Goal: Find specific page/section: Find specific page/section

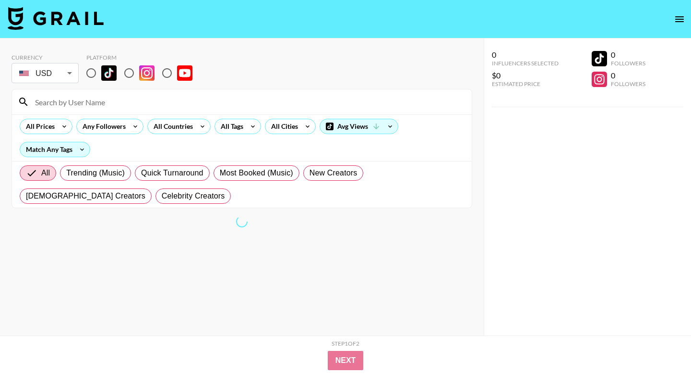
click at [70, 105] on input at bounding box center [247, 101] width 437 height 15
type input "a"
click at [152, 129] on div "All Countries" at bounding box center [171, 126] width 47 height 14
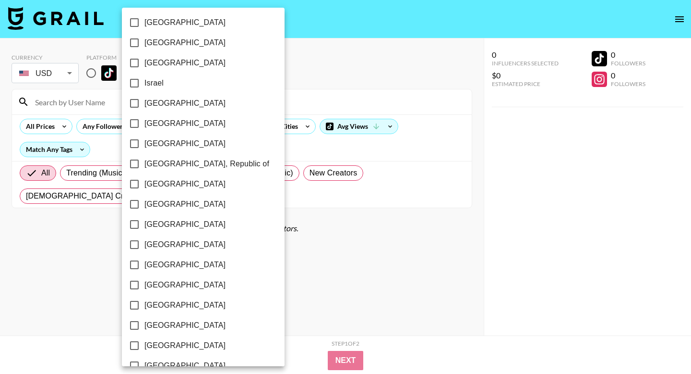
scroll to position [402, 0]
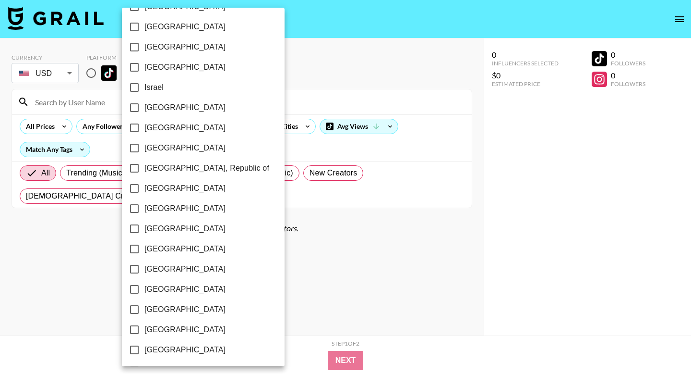
click at [166, 250] on span "[GEOGRAPHIC_DATA]" at bounding box center [185, 249] width 81 height 12
click at [145, 250] on input "[GEOGRAPHIC_DATA]" at bounding box center [134, 249] width 20 height 20
checkbox input "true"
click at [326, 257] on div at bounding box center [345, 187] width 691 height 374
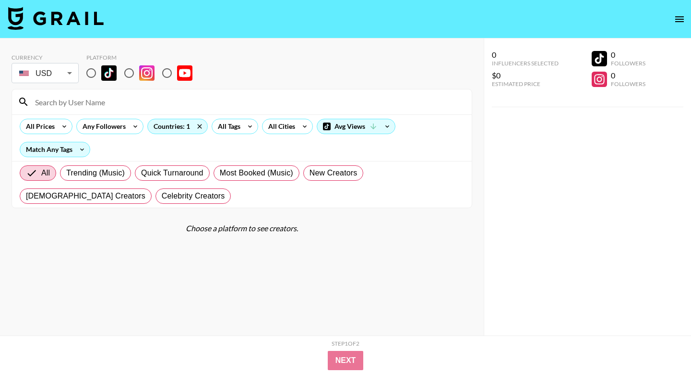
click at [89, 72] on input "radio" at bounding box center [91, 73] width 20 height 20
radio input "true"
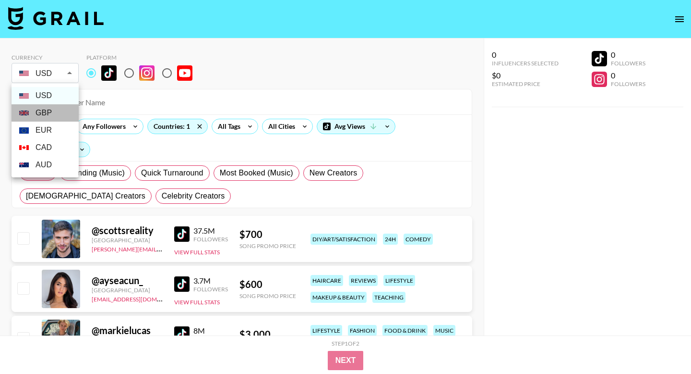
click at [47, 118] on li "GBP" at bounding box center [45, 112] width 67 height 17
type input "GBP"
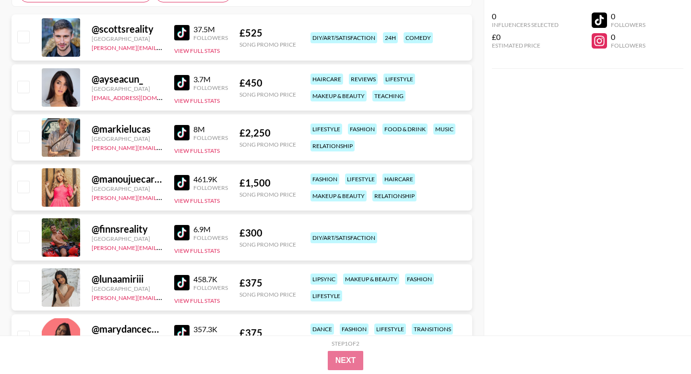
scroll to position [0, 0]
